Goal: Task Accomplishment & Management: Complete application form

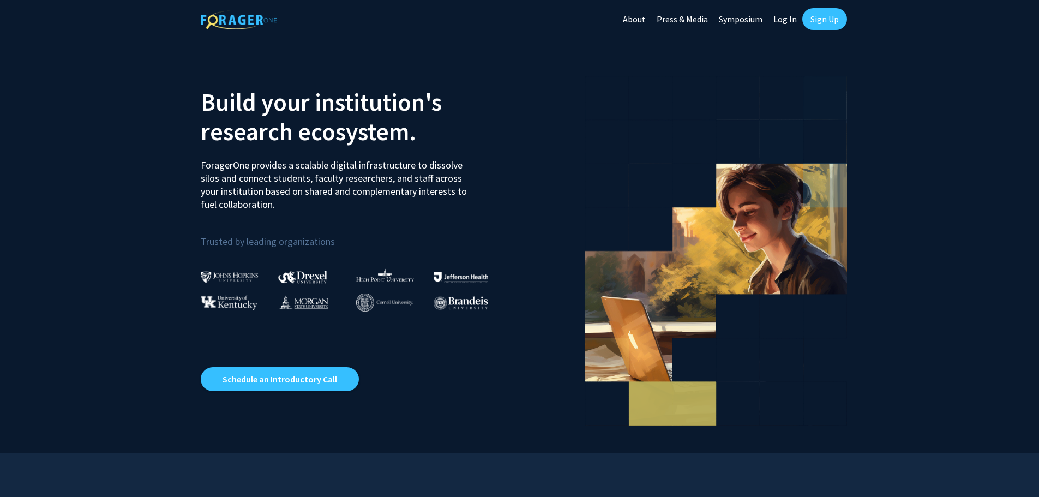
click at [825, 22] on link "Sign Up" at bounding box center [825, 19] width 45 height 22
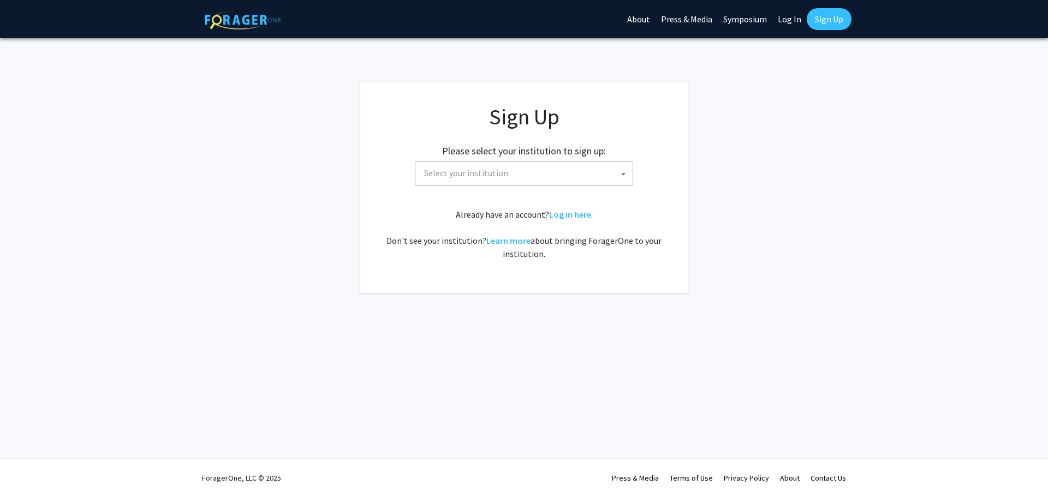
click at [492, 177] on span "Select your institution" at bounding box center [466, 172] width 84 height 11
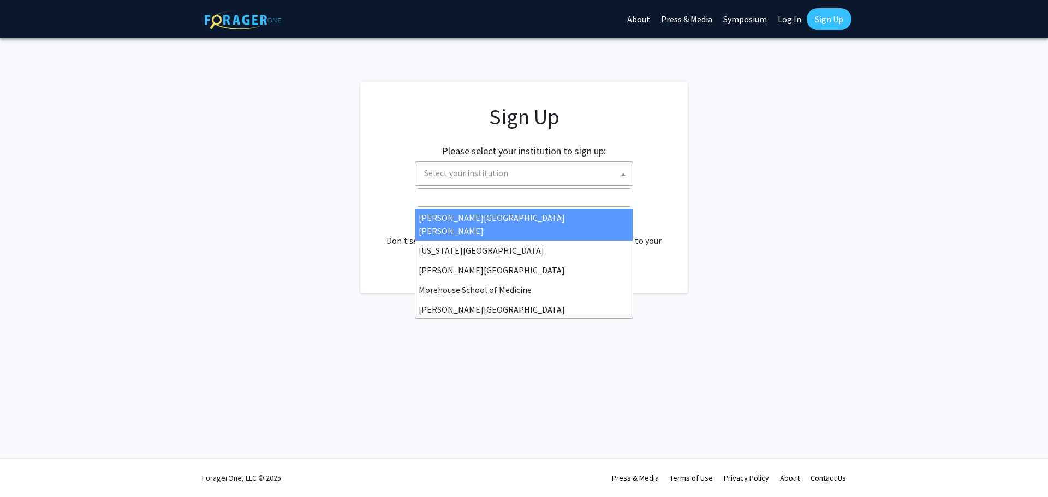
scroll to position [218, 0]
select select "1"
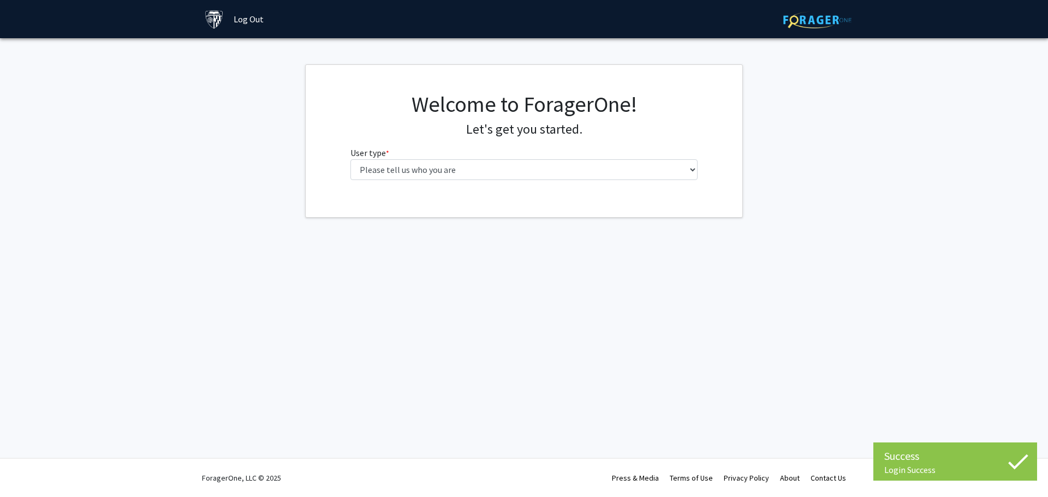
click at [524, 180] on div "Welcome to ForagerOne! Let's get you started. User type * required Please tell …" at bounding box center [524, 140] width 364 height 98
click at [517, 167] on select "Please tell us who you are Undergraduate Student Master's Student Doctoral Cand…" at bounding box center [524, 169] width 348 height 21
select select "1: undergrad"
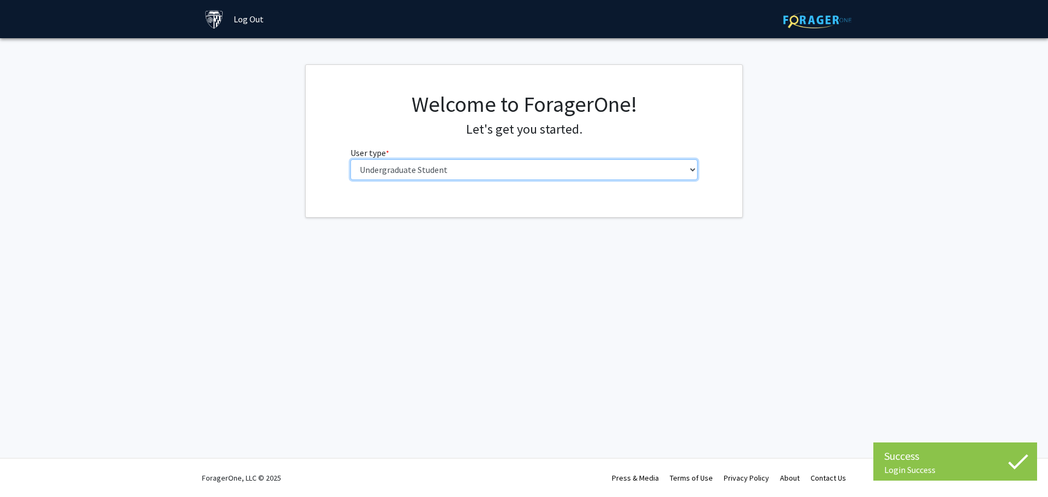
click at [350, 159] on select "Please tell us who you are Undergraduate Student Master's Student Doctoral Cand…" at bounding box center [524, 169] width 348 height 21
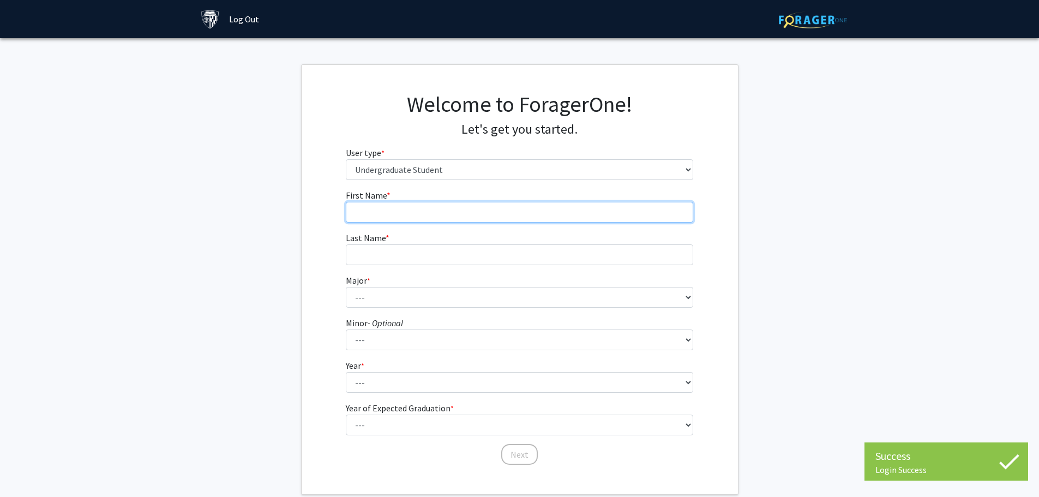
click at [453, 218] on input "First Name * required" at bounding box center [520, 212] width 348 height 21
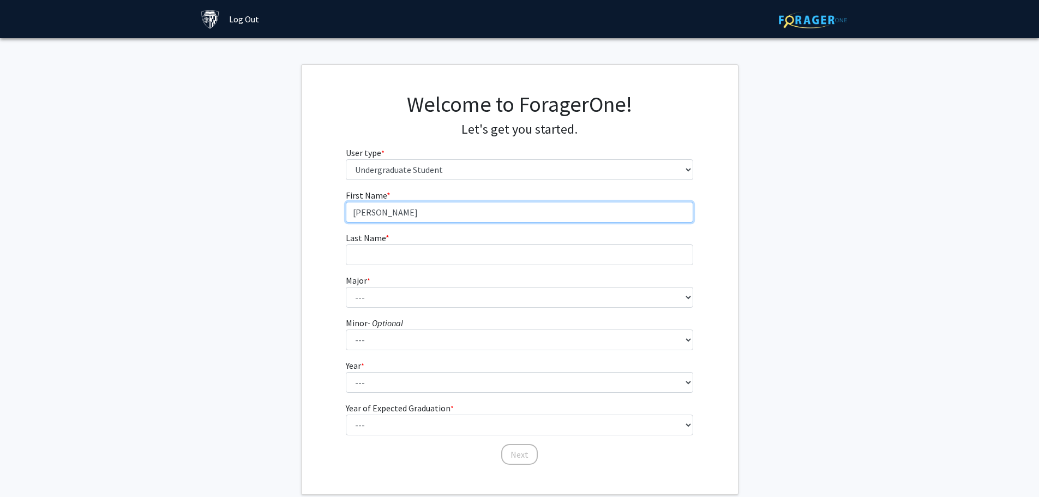
type input "[PERSON_NAME]"
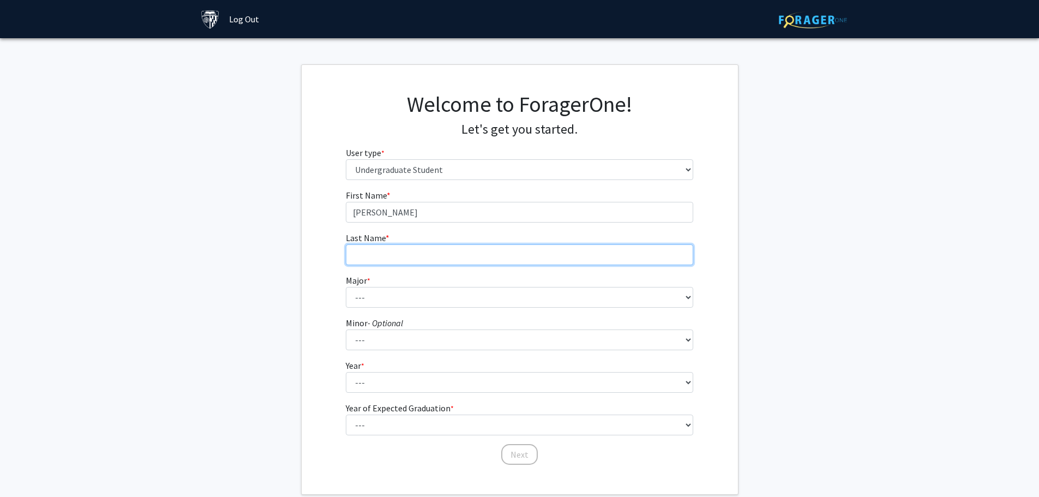
click at [588, 260] on input "Last Name * required" at bounding box center [520, 254] width 348 height 21
type input "[PERSON_NAME]"
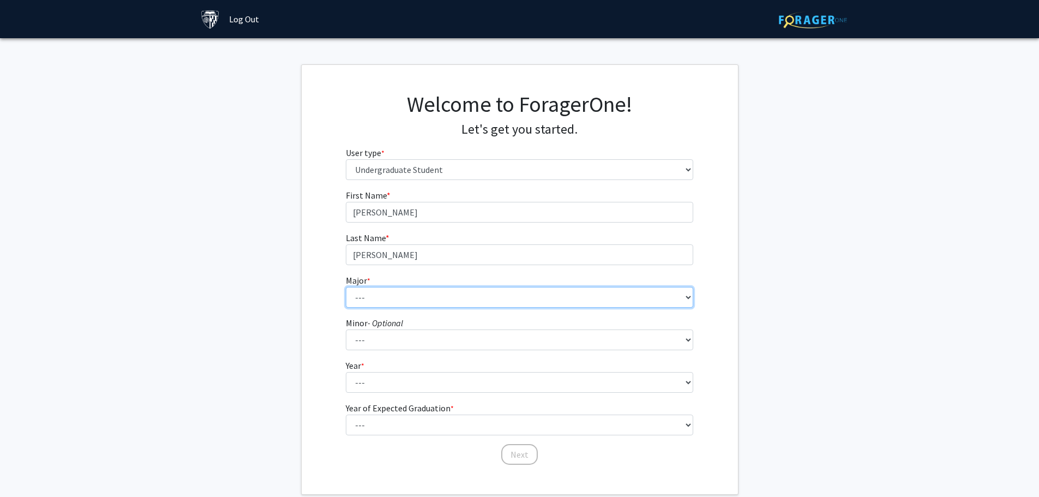
click at [542, 301] on select "--- Africana Studies Anthropology Applied Mathematics & Statistics Archaeology …" at bounding box center [520, 297] width 348 height 21
select select "41: 55"
click at [346, 287] on select "--- Africana Studies Anthropology Applied Mathematics & Statistics Archaeology …" at bounding box center [520, 297] width 348 height 21
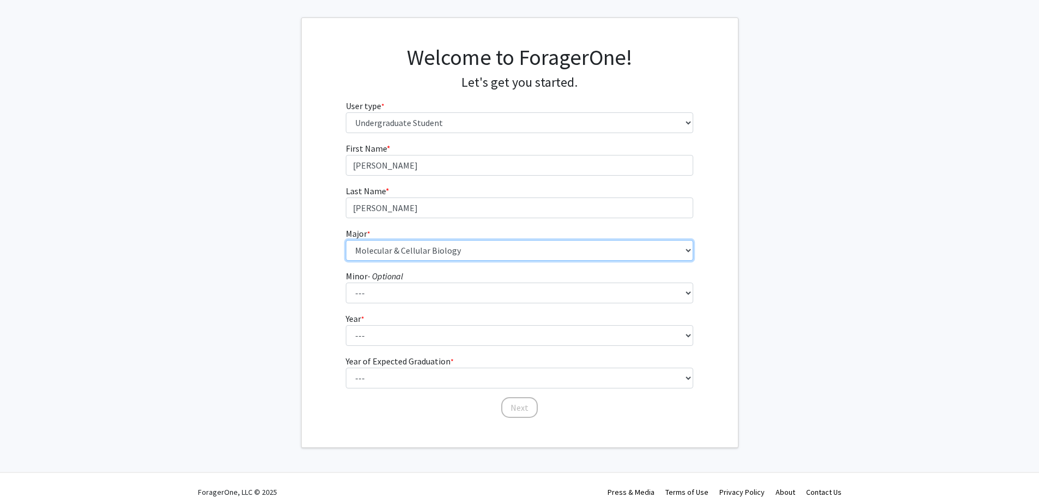
scroll to position [61, 0]
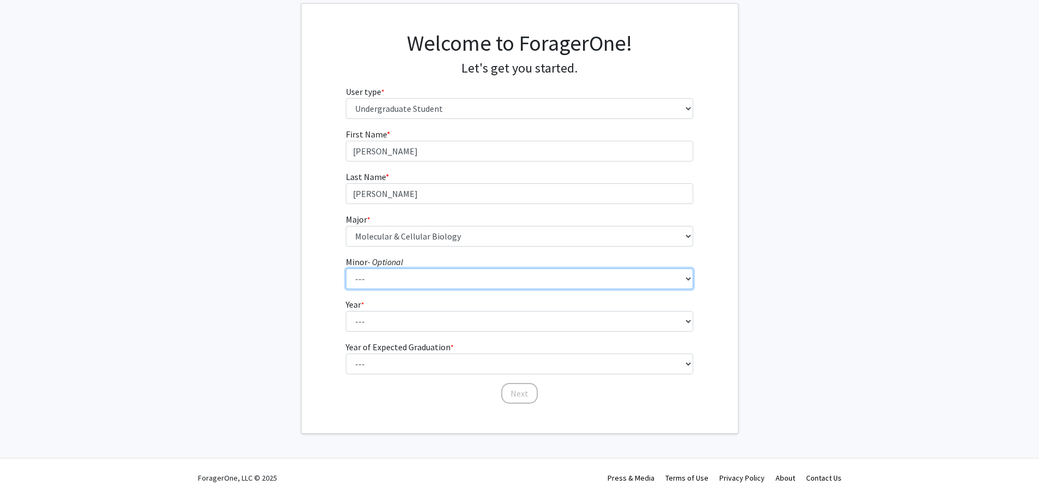
click at [404, 282] on select "--- Accounting and Financial Management Africana Studies Anthropology Applied M…" at bounding box center [520, 278] width 348 height 21
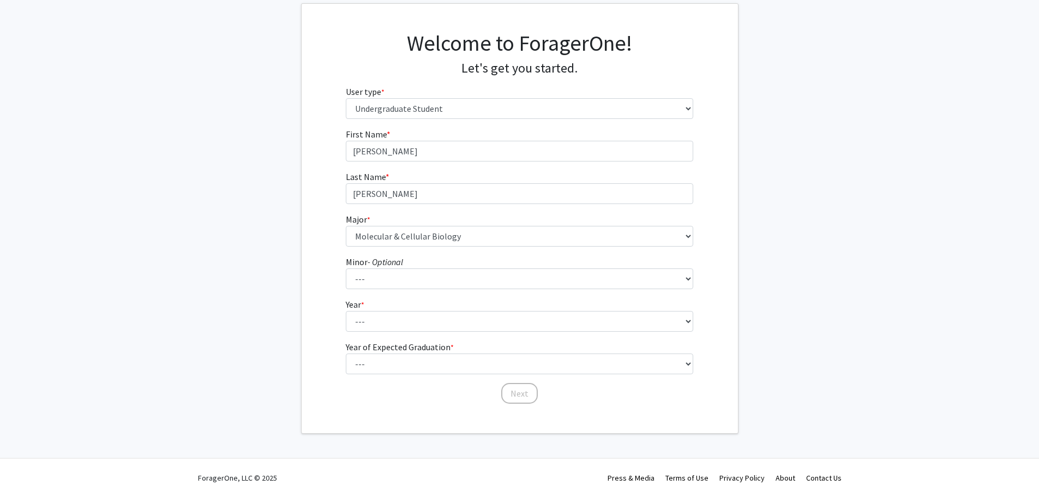
click at [810, 116] on fg-get-started "Welcome to ForagerOne! Let's get you started. User type * required Please tell …" at bounding box center [519, 218] width 1039 height 430
click at [368, 320] on select "--- First-year Sophomore Junior Senior Postbaccalaureate Certificate" at bounding box center [520, 321] width 348 height 21
select select "1: first-year"
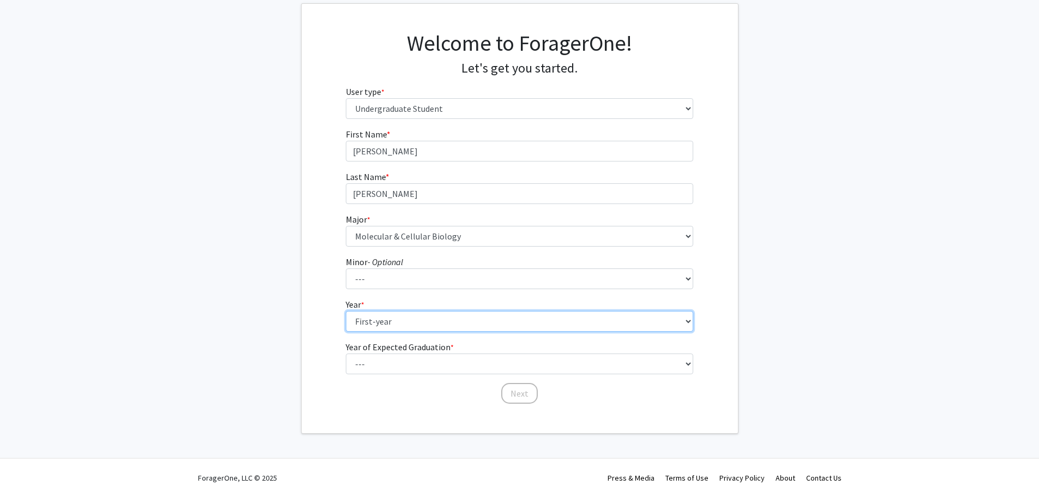
click at [346, 311] on select "--- First-year Sophomore Junior Senior Postbaccalaureate Certificate" at bounding box center [520, 321] width 348 height 21
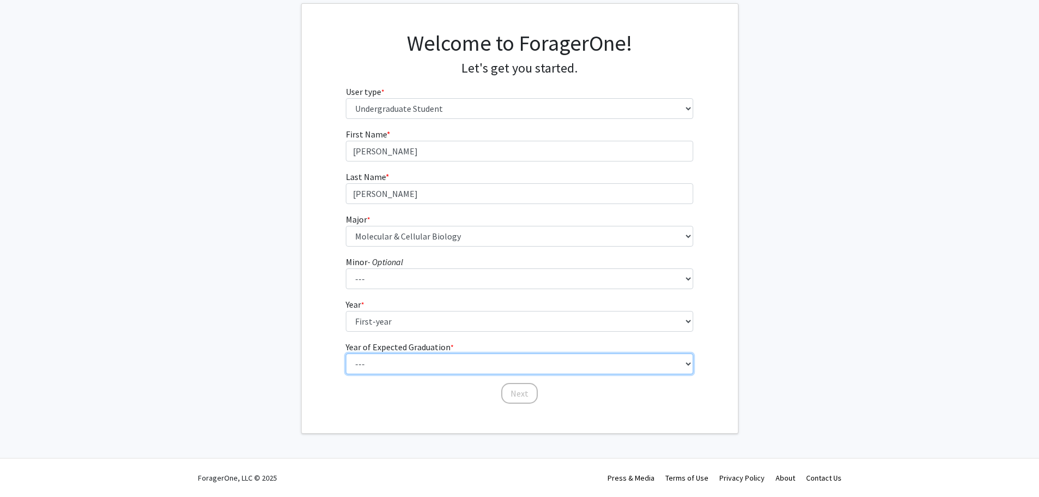
click at [406, 362] on select "--- 2025 2026 2027 2028 2029 2030 2031 2032 2033 2034" at bounding box center [520, 364] width 348 height 21
select select "5: 2029"
click at [346, 354] on select "--- 2025 2026 2027 2028 2029 2030 2031 2032 2033 2034" at bounding box center [520, 364] width 348 height 21
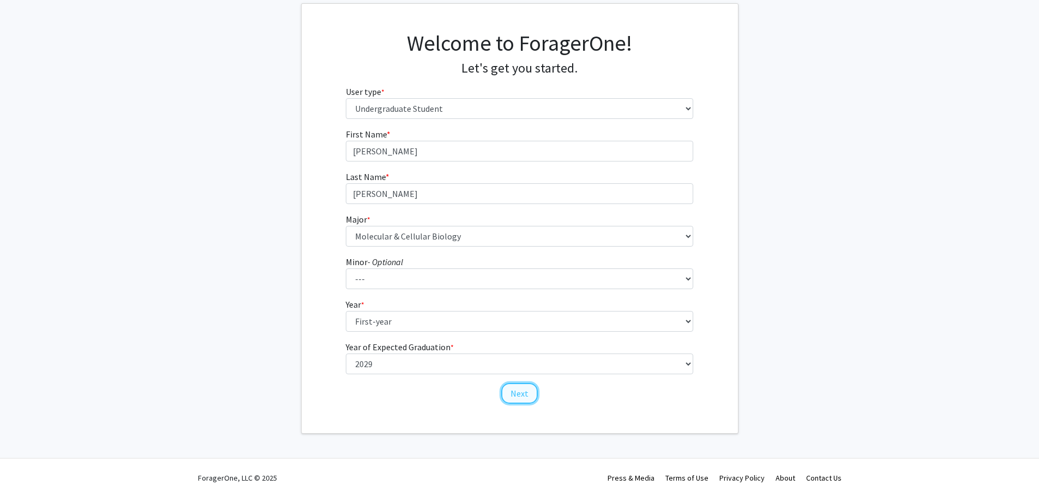
click at [525, 395] on button "Next" at bounding box center [519, 393] width 37 height 21
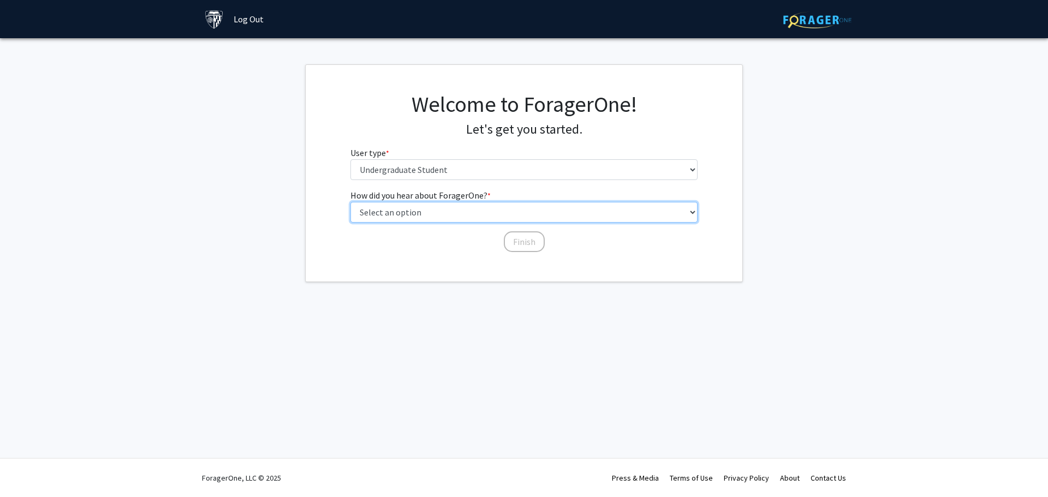
click at [434, 216] on select "Select an option Peer/student recommendation Faculty/staff recommendation Unive…" at bounding box center [524, 212] width 348 height 21
select select "2: faculty_recommendation"
click at [350, 202] on select "Select an option Peer/student recommendation Faculty/staff recommendation Unive…" at bounding box center [524, 212] width 348 height 21
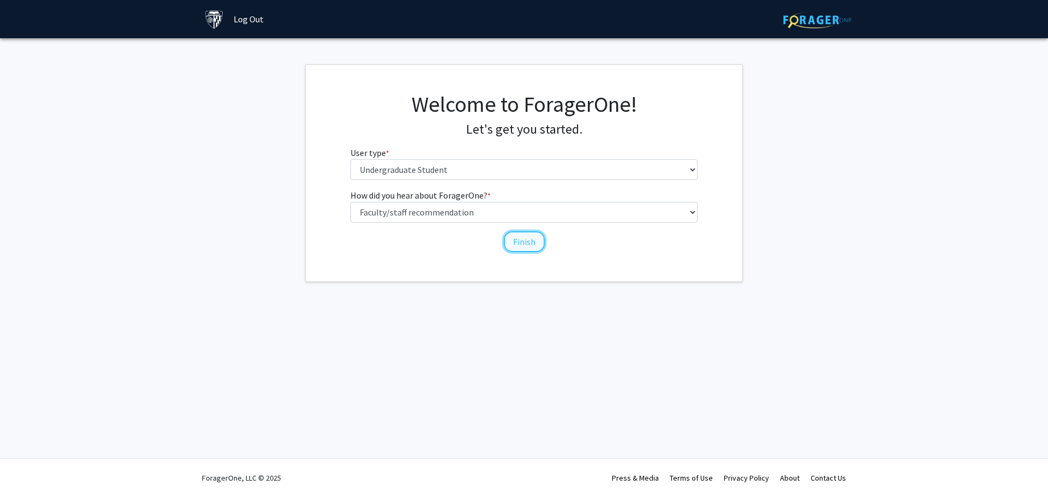
click at [532, 237] on button "Finish" at bounding box center [524, 241] width 41 height 21
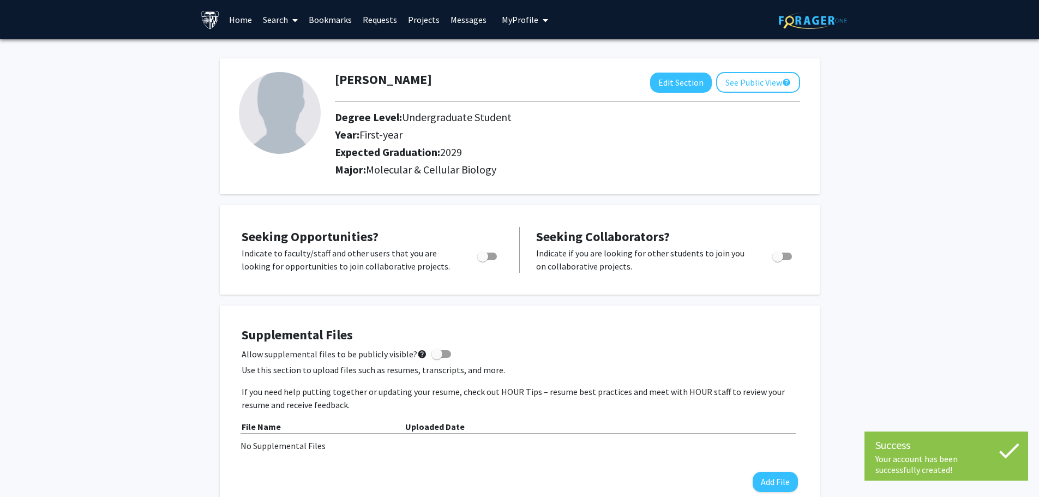
click at [483, 254] on span "Toggle" at bounding box center [482, 256] width 11 height 11
click at [483, 260] on input "Are you actively seeking opportunities?" at bounding box center [482, 260] width 1 height 1
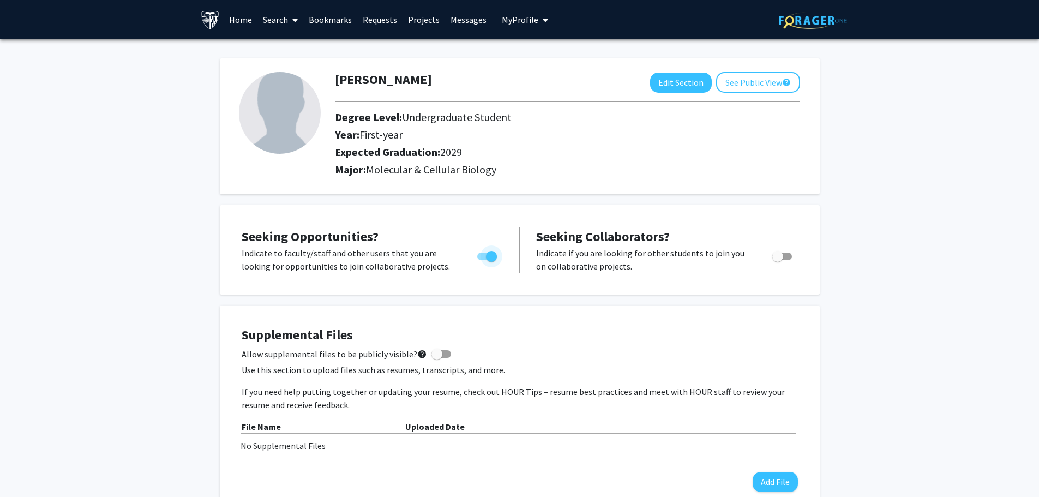
click at [492, 255] on span "Toggle" at bounding box center [491, 256] width 11 height 11
click at [483, 260] on input "Are you actively seeking opportunities?" at bounding box center [482, 260] width 1 height 1
checkbox input "false"
click at [279, 23] on link "Search" at bounding box center [281, 20] width 46 height 38
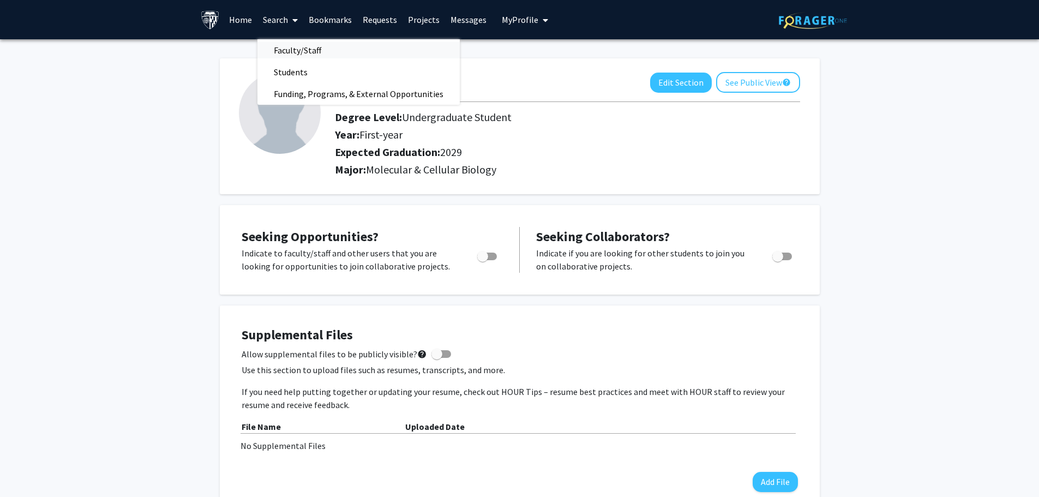
click at [295, 50] on span "Faculty/Staff" at bounding box center [298, 50] width 80 height 22
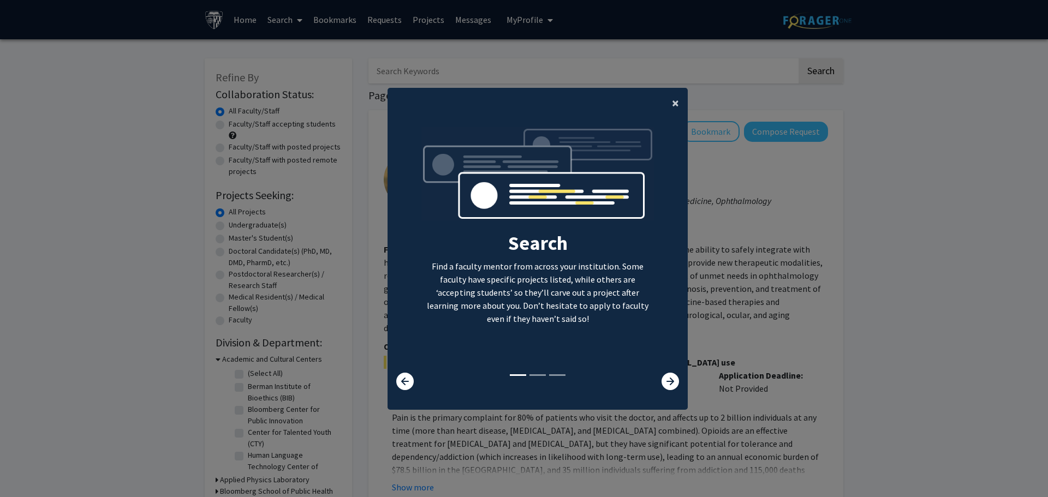
click at [672, 104] on span "×" at bounding box center [675, 102] width 7 height 17
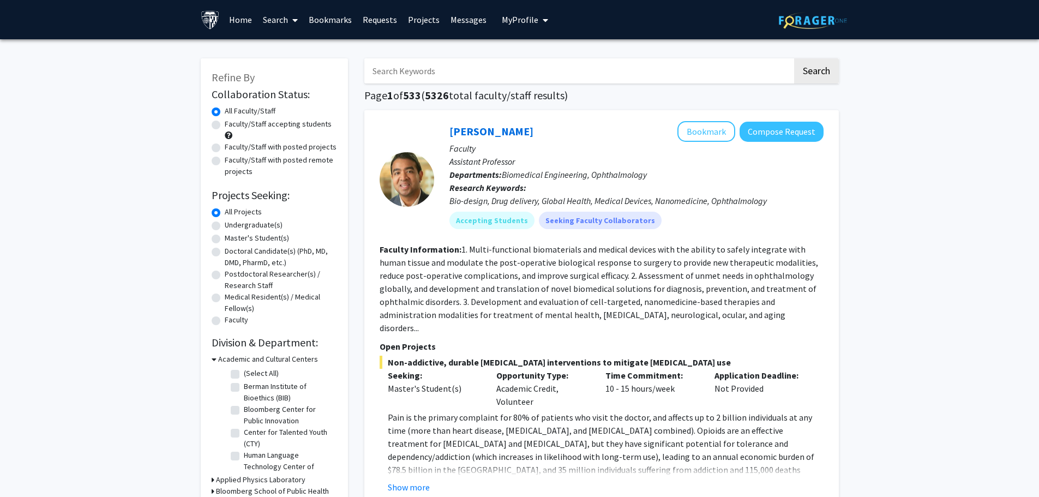
click at [262, 128] on label "Faculty/Staff accepting students" at bounding box center [278, 123] width 107 height 11
click at [232, 125] on input "Faculty/Staff accepting students" at bounding box center [228, 121] width 7 height 7
radio input "true"
click at [270, 146] on label "Faculty/Staff with posted projects" at bounding box center [281, 146] width 112 height 11
click at [273, 149] on label "Faculty/Staff with posted projects" at bounding box center [281, 146] width 112 height 11
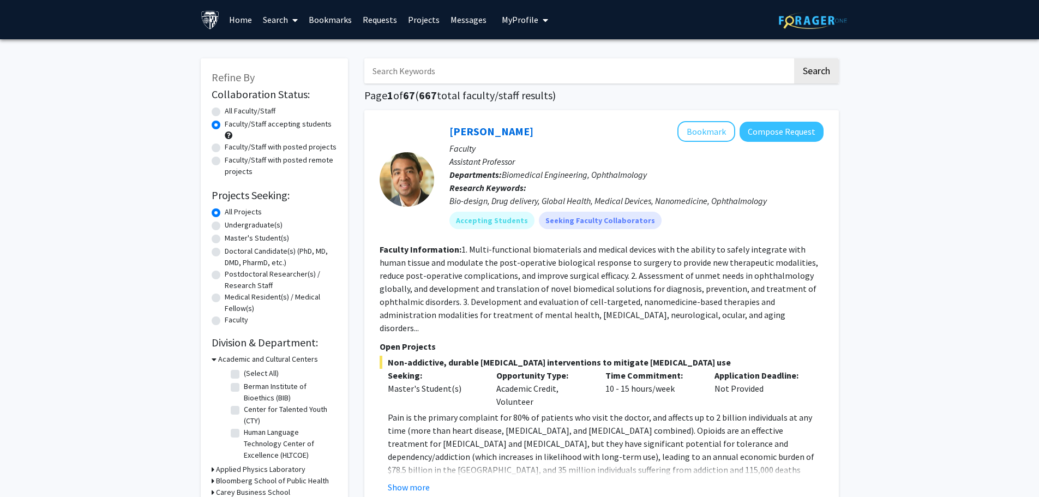
click at [232, 148] on input "Faculty/Staff with posted projects" at bounding box center [228, 144] width 7 height 7
radio input "true"
click at [248, 127] on label "Faculty/Staff accepting students" at bounding box center [278, 123] width 107 height 11
click at [232, 125] on input "Faculty/Staff accepting students" at bounding box center [228, 121] width 7 height 7
radio input "true"
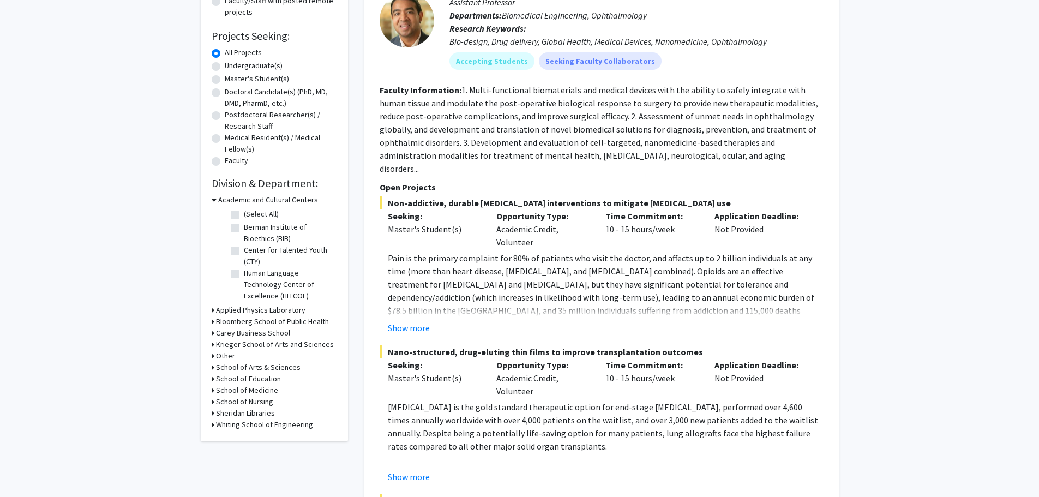
scroll to position [164, 0]
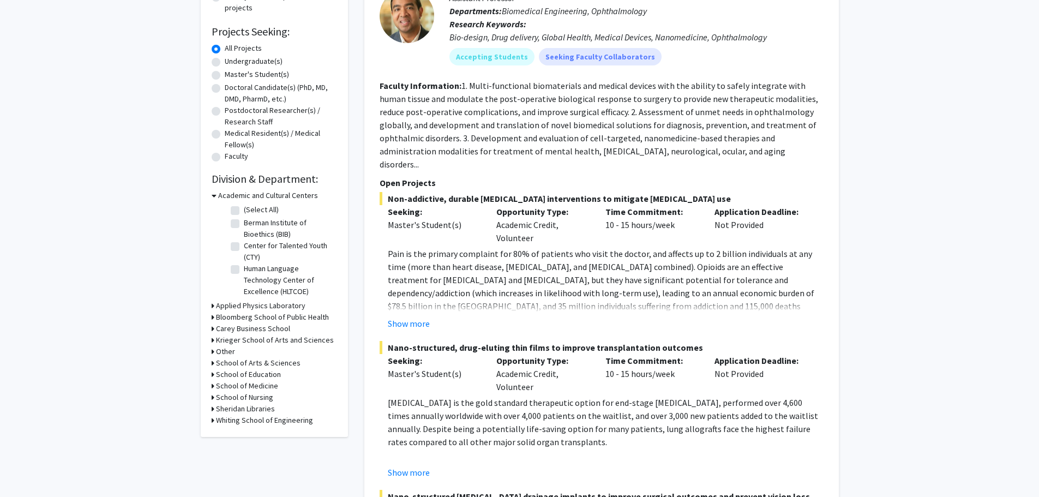
click at [212, 316] on icon at bounding box center [213, 317] width 3 height 11
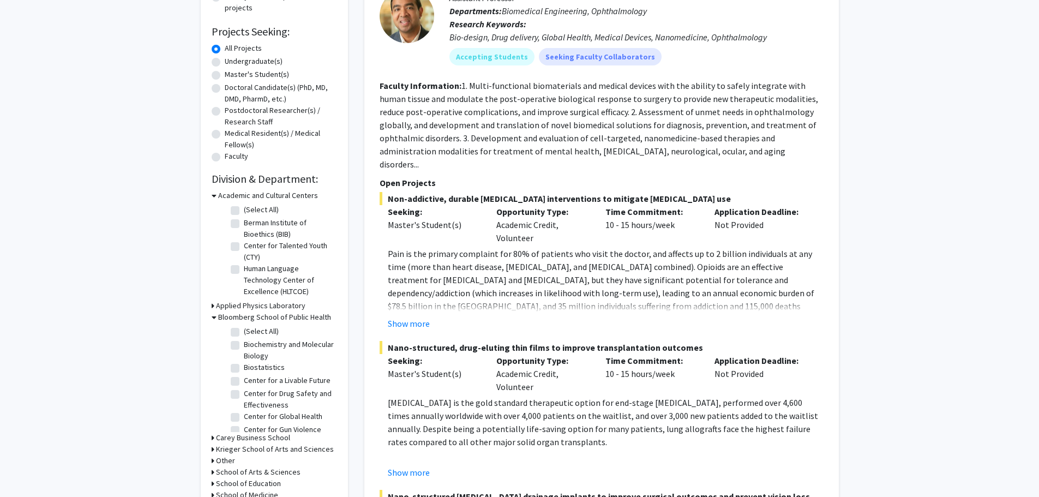
click at [244, 345] on label "Biochemistry and Molecular Biology" at bounding box center [289, 350] width 91 height 23
click at [244, 345] on input "Biochemistry and Molecular Biology" at bounding box center [247, 342] width 7 height 7
checkbox input "true"
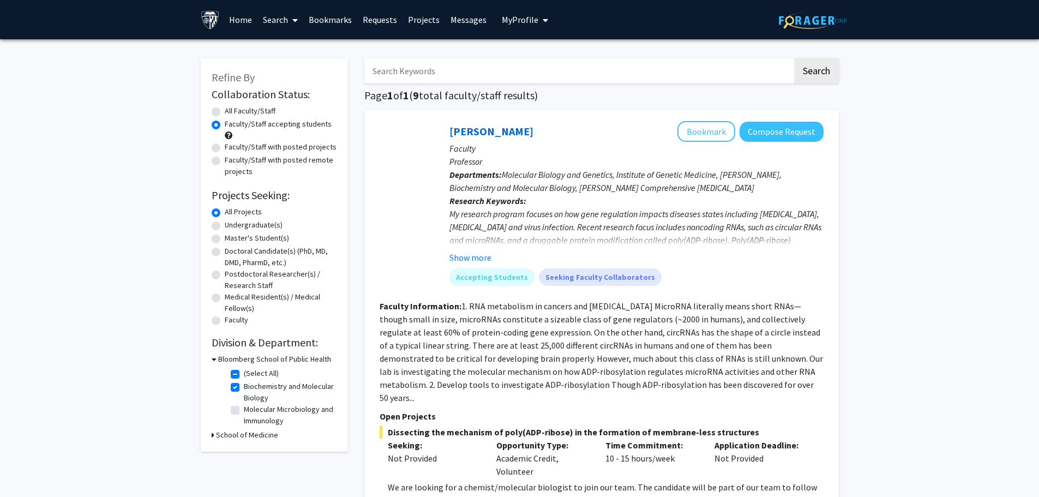
click at [244, 411] on label "Molecular Microbiology and Immunology" at bounding box center [289, 415] width 91 height 23
click at [244, 411] on input "Molecular Microbiology and Immunology" at bounding box center [247, 407] width 7 height 7
checkbox input "true"
click at [213, 435] on icon at bounding box center [213, 434] width 3 height 11
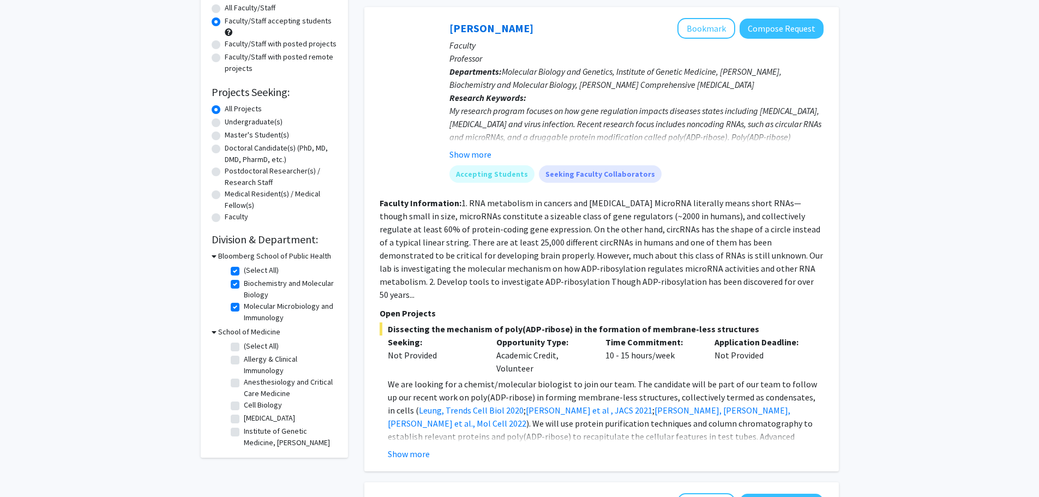
scroll to position [109, 0]
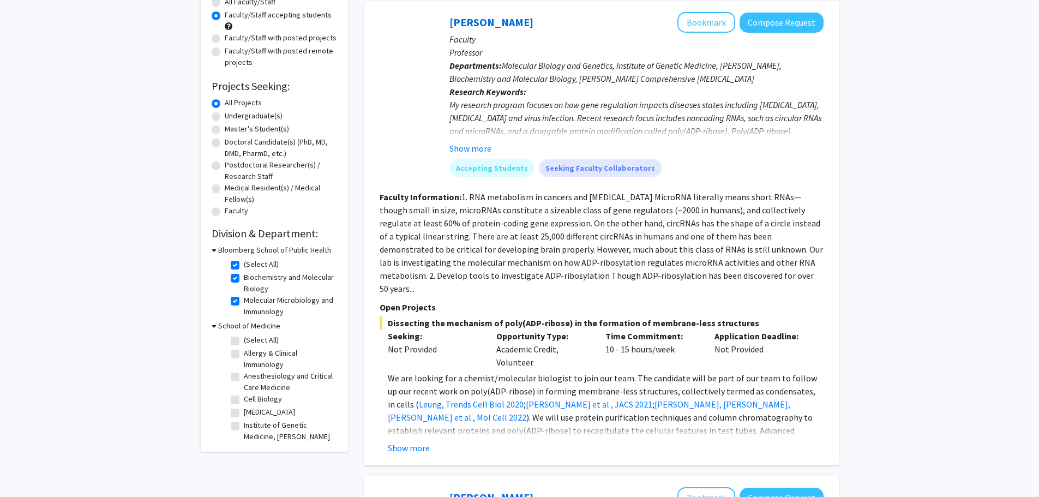
click at [244, 343] on label "(Select All)" at bounding box center [261, 339] width 35 height 11
click at [244, 342] on input "(Select All)" at bounding box center [247, 337] width 7 height 7
checkbox input "true"
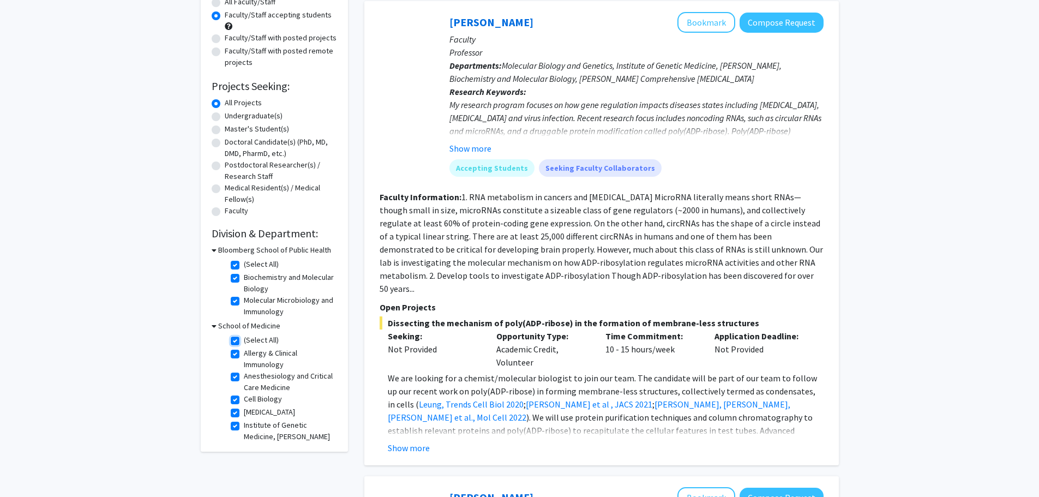
checkbox input "true"
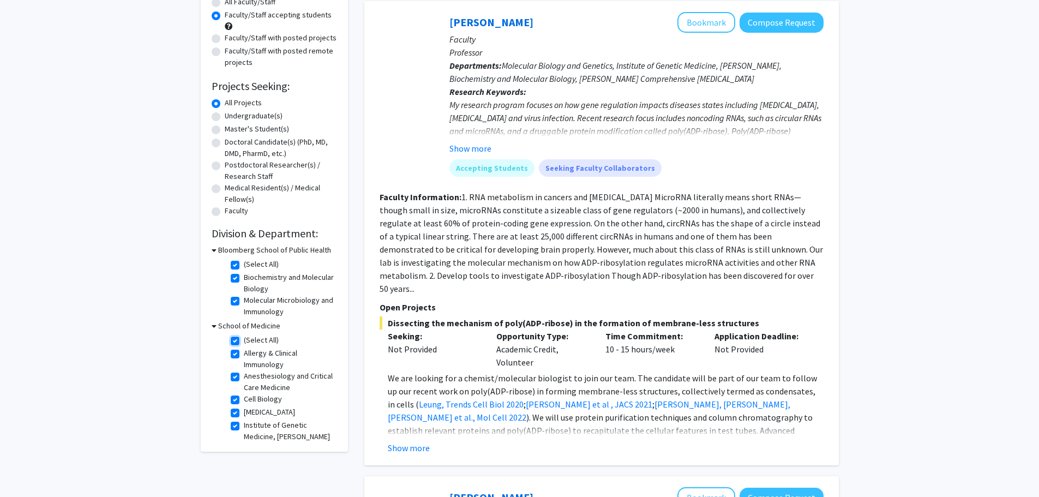
checkbox input "true"
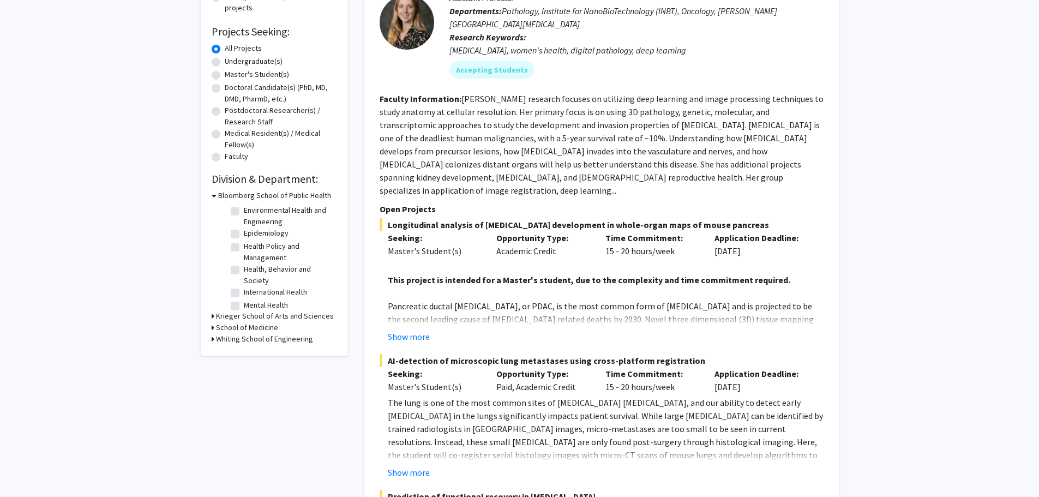
scroll to position [109, 0]
click at [212, 316] on icon at bounding box center [213, 315] width 3 height 11
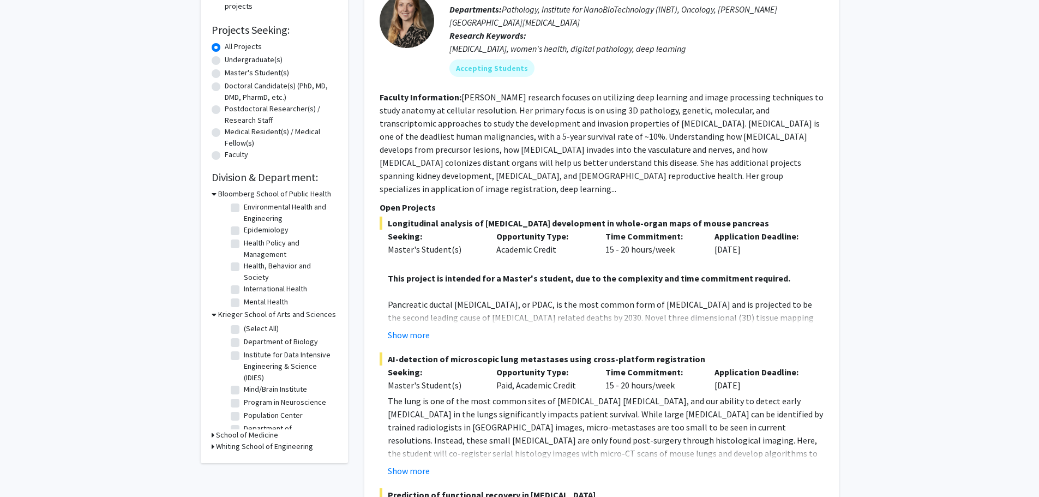
scroll to position [164, 0]
click at [244, 332] on label "(Select All)" at bounding box center [261, 330] width 35 height 11
click at [244, 332] on input "(Select All)" at bounding box center [247, 328] width 7 height 7
checkbox input "true"
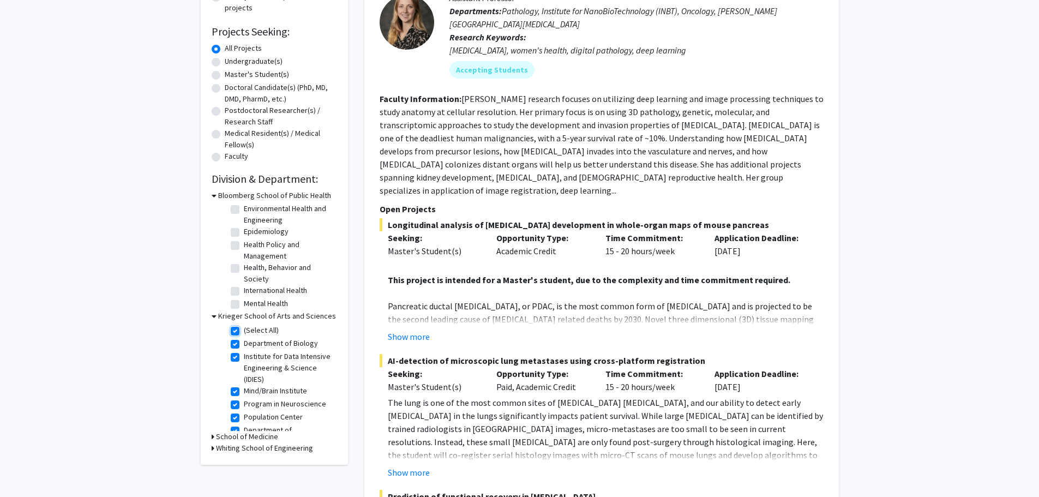
checkbox input "true"
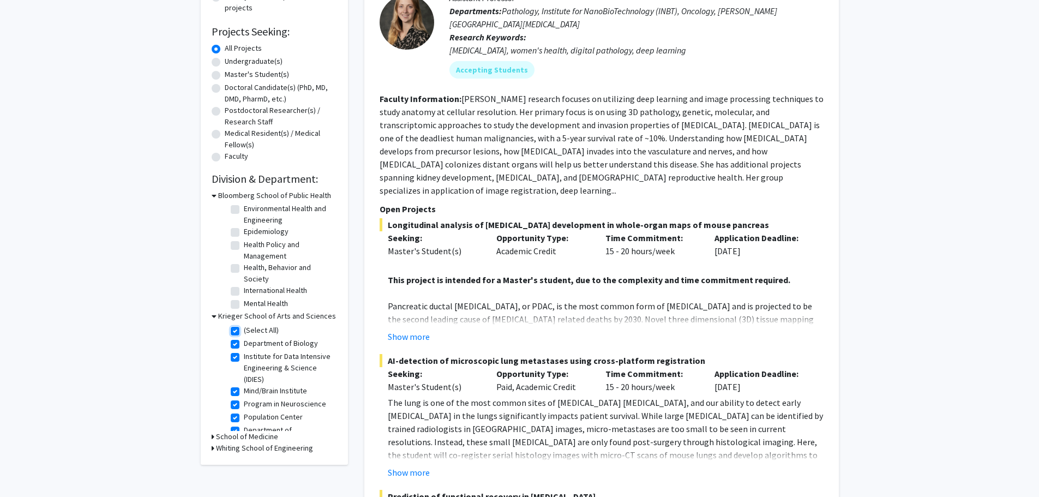
checkbox input "true"
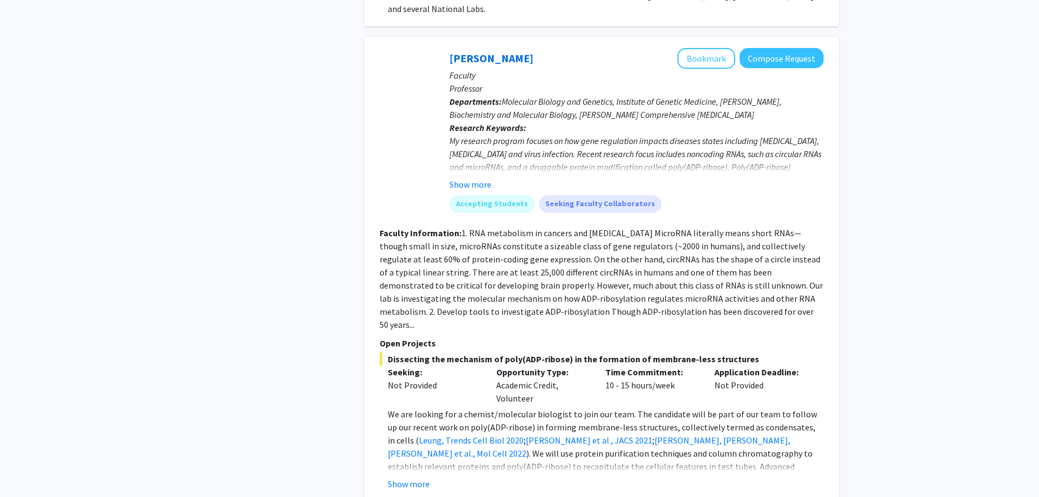
scroll to position [2510, 0]
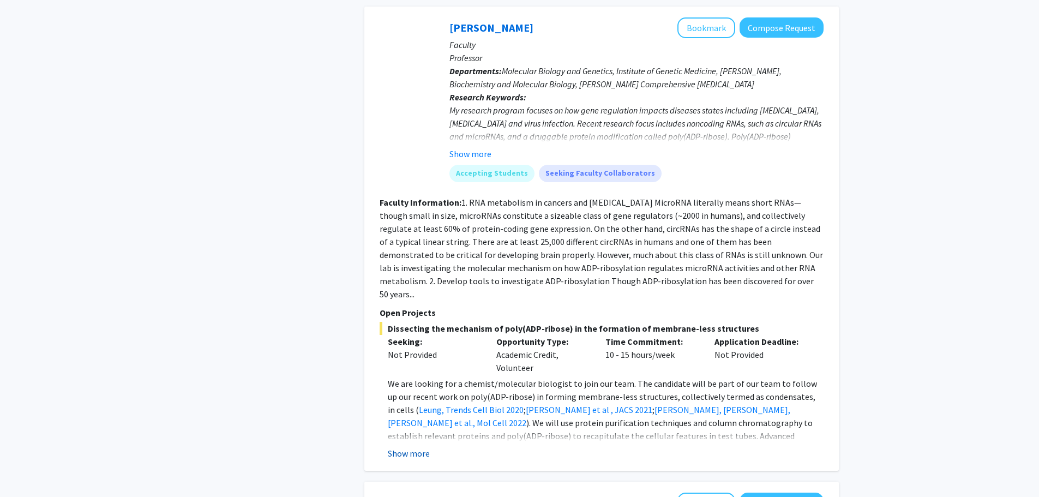
click at [419, 447] on button "Show more" at bounding box center [409, 453] width 42 height 13
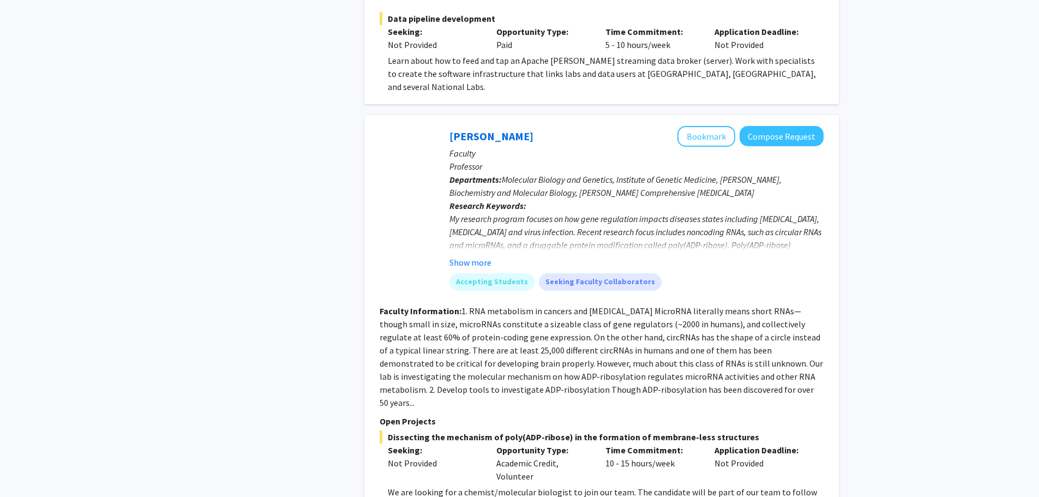
scroll to position [2401, 0]
click at [475, 256] on button "Show more" at bounding box center [471, 262] width 42 height 13
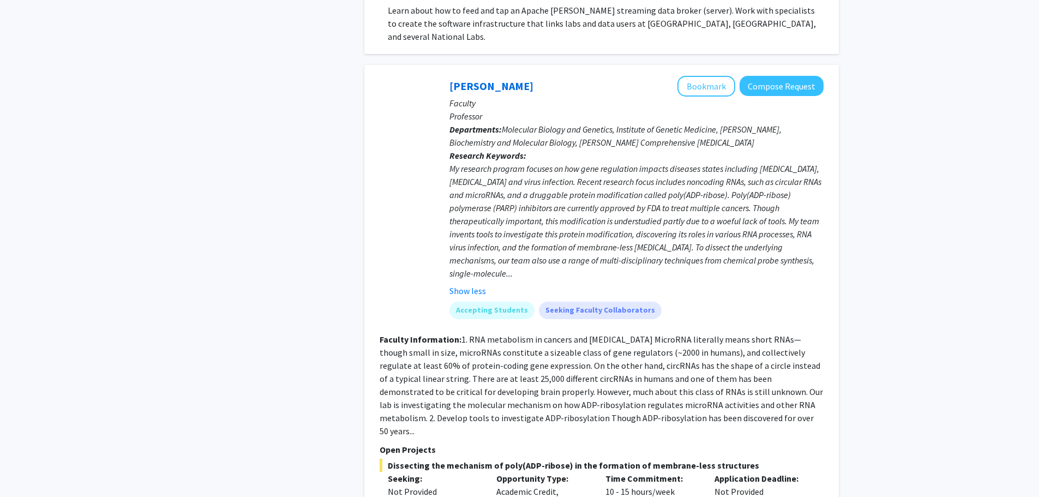
scroll to position [2455, 0]
